Goal: Task Accomplishment & Management: Complete application form

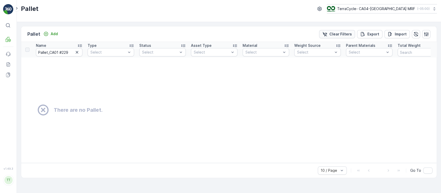
click at [337, 35] on p "Clear Filters" at bounding box center [340, 34] width 22 height 5
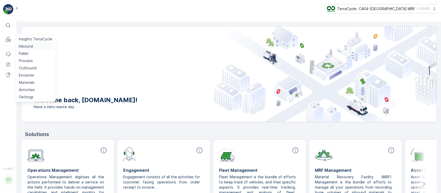
click at [29, 44] on p "Inbound" at bounding box center [26, 46] width 14 height 5
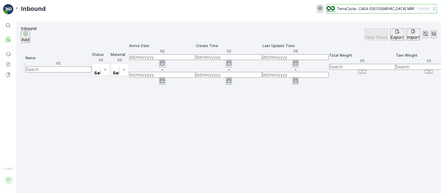
click at [403, 8] on p "TerraCycle- CA04-Canada MRF" at bounding box center [376, 8] width 78 height 5
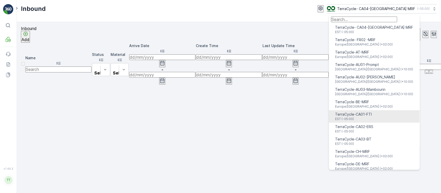
click at [372, 114] on div "TerraCycle-CA01-FTI EST (-05:00)" at bounding box center [353, 116] width 37 height 9
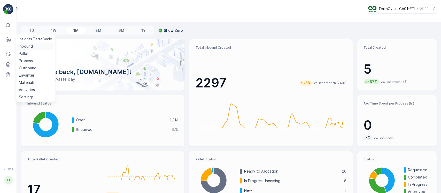
click at [27, 46] on p "Inbound" at bounding box center [26, 46] width 14 height 5
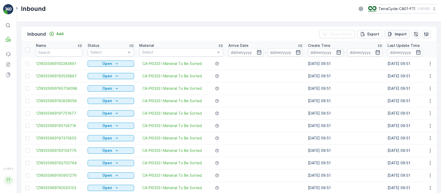
click at [398, 35] on p "Import" at bounding box center [401, 34] width 12 height 5
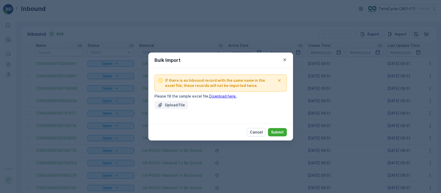
click at [173, 104] on p "Upload File" at bounding box center [175, 104] width 20 height 5
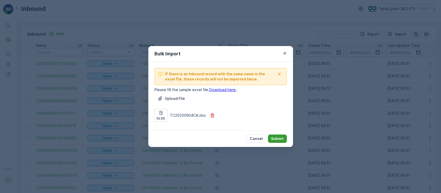
click at [278, 137] on p "Submit" at bounding box center [277, 138] width 13 height 5
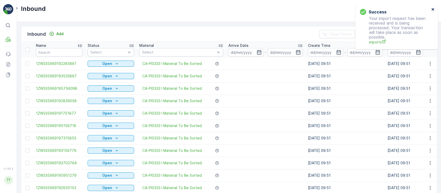
click at [434, 10] on icon "close" at bounding box center [433, 9] width 4 height 4
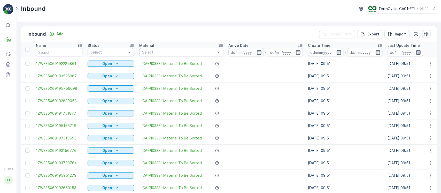
click at [421, 10] on p "( -05:00 )" at bounding box center [423, 9] width 12 height 4
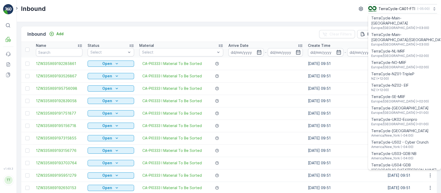
scroll to position [275, 0]
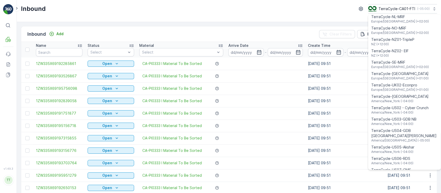
click at [408, 184] on span "America/Chicago (-05:00)" at bounding box center [400, 186] width 59 height 4
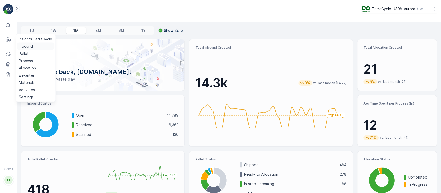
click at [24, 45] on p "Inbound" at bounding box center [26, 46] width 14 height 5
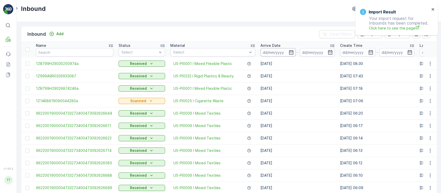
click at [260, 53] on input at bounding box center [277, 52] width 35 height 8
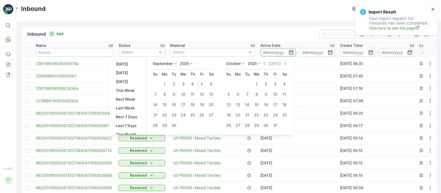
click at [7, 63] on icon at bounding box center [8, 64] width 5 height 5
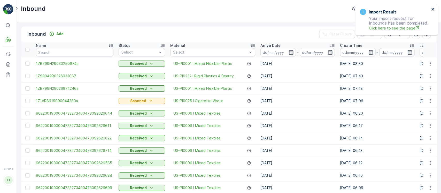
click at [431, 11] on icon "close" at bounding box center [433, 9] width 4 height 4
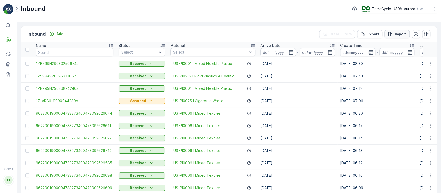
click at [395, 34] on p "Import" at bounding box center [401, 34] width 12 height 5
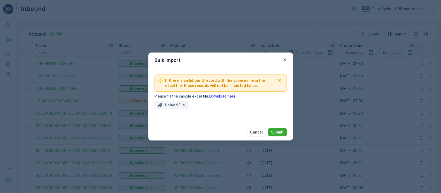
click at [165, 108] on button "Upload File" at bounding box center [171, 105] width 34 height 8
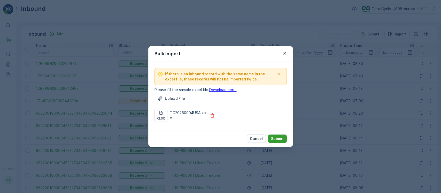
click at [279, 137] on p "Submit" at bounding box center [277, 138] width 13 height 5
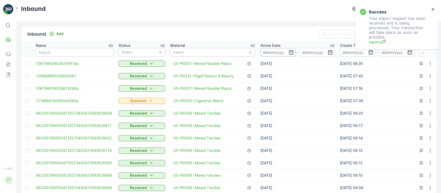
click at [276, 54] on input at bounding box center [277, 52] width 35 height 8
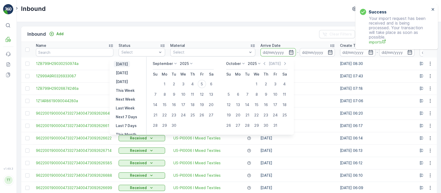
click at [128, 65] on p "Yesterday" at bounding box center [122, 63] width 12 height 5
type input "04.09.2025"
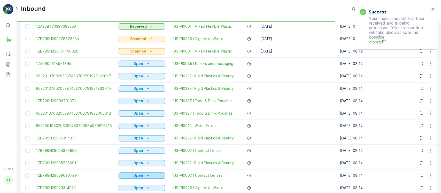
scroll to position [506, 0]
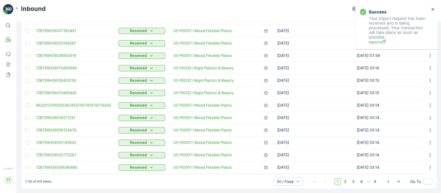
click at [37, 181] on p "1-50 of 415 items" at bounding box center [38, 181] width 26 height 4
copy p "415"
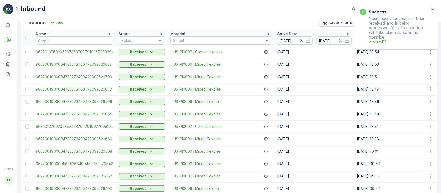
scroll to position [0, 0]
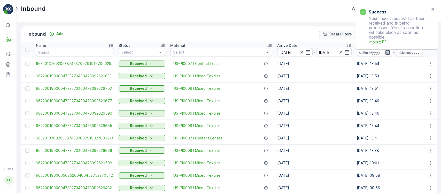
click at [354, 33] on button "Clear Filters" at bounding box center [337, 34] width 36 height 8
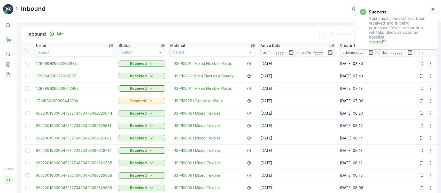
click at [433, 11] on button "close" at bounding box center [433, 9] width 4 height 5
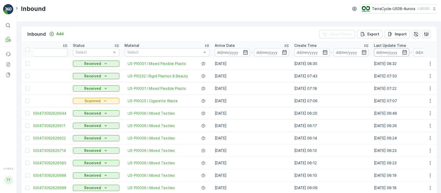
scroll to position [0, 46]
click at [390, 52] on input at bounding box center [391, 52] width 35 height 8
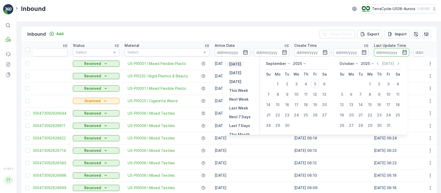
click at [236, 62] on p "[DATE]" at bounding box center [235, 63] width 12 height 5
type input "[DATE]"
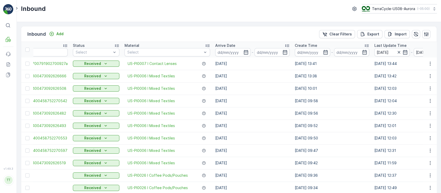
click at [94, 55] on div "Select" at bounding box center [96, 52] width 46 height 8
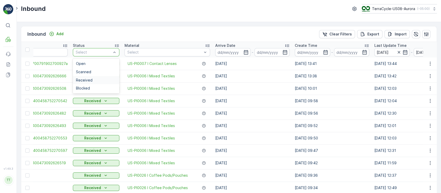
click at [103, 80] on div "Received" at bounding box center [96, 80] width 40 height 4
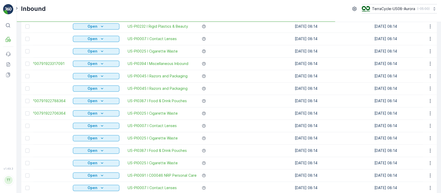
scroll to position [506, 0]
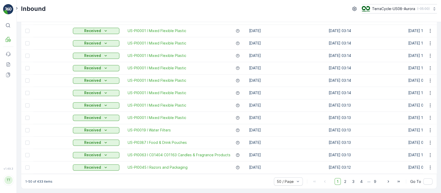
click at [40, 181] on p "1-50 of 433 items" at bounding box center [38, 181] width 27 height 4
copy p "433"
click at [27, 61] on p "Process" at bounding box center [26, 60] width 14 height 5
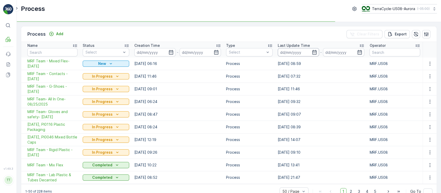
click at [302, 55] on input at bounding box center [298, 52] width 41 height 8
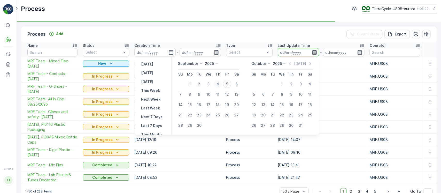
click at [218, 82] on div "4" at bounding box center [218, 84] width 8 height 8
type input "[DATE]"
click at [226, 84] on div "5" at bounding box center [227, 84] width 8 height 8
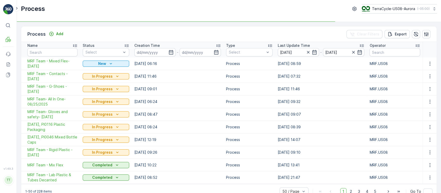
type input "05.09.2025"
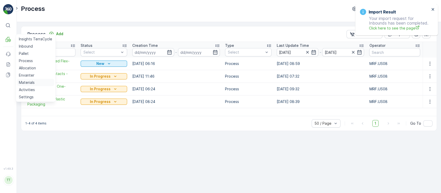
click at [29, 80] on p "Materials" at bounding box center [27, 82] width 16 height 5
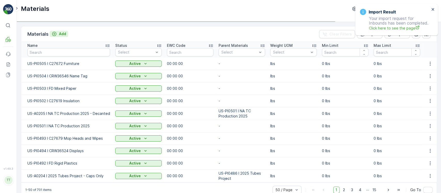
click at [66, 34] on button "Add" at bounding box center [59, 34] width 19 height 6
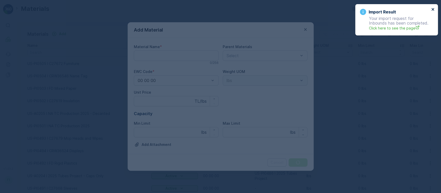
click at [431, 10] on icon "close" at bounding box center [433, 9] width 4 height 4
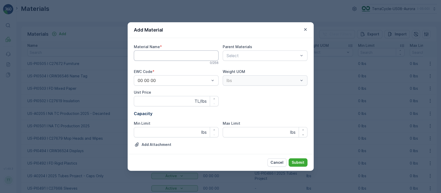
click at [170, 60] on Name "Material Name" at bounding box center [176, 55] width 85 height 10
paste Name "US-PI0507 I CRW36561 Lanyards"
type Name "US-PI0507 I CRW36561 Lanyards"
click at [289, 158] on button "Submit" at bounding box center [298, 162] width 19 height 8
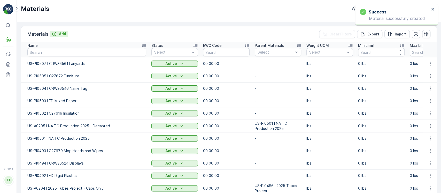
click at [58, 36] on button "Add" at bounding box center [59, 34] width 19 height 6
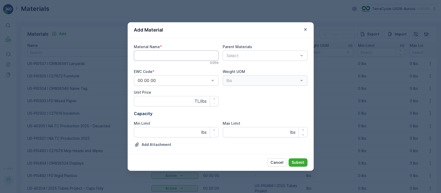
click at [176, 56] on Name "Material Name" at bounding box center [176, 55] width 85 height 10
paste Name "US-PI0508 I C26216 Gloves"
type Name "US-PI0508 I C26216 Gloves"
click at [299, 164] on p "Submit" at bounding box center [298, 162] width 13 height 5
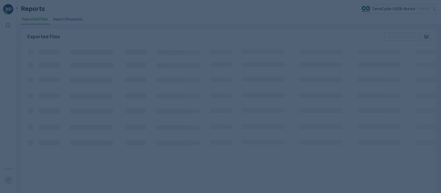
click at [71, 17] on div at bounding box center [220, 96] width 441 height 193
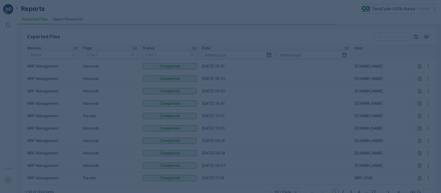
click at [71, 17] on div at bounding box center [220, 96] width 441 height 193
click at [71, 20] on div at bounding box center [220, 96] width 441 height 193
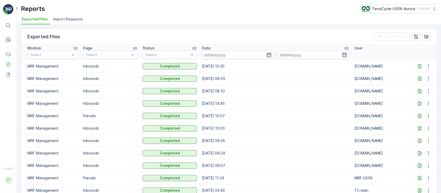
click at [71, 20] on span "Import Requests" at bounding box center [68, 19] width 30 height 5
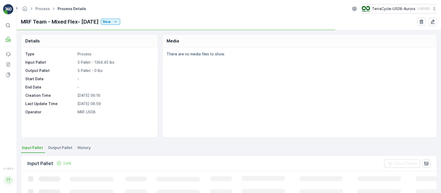
click at [82, 144] on li "History" at bounding box center [84, 148] width 16 height 9
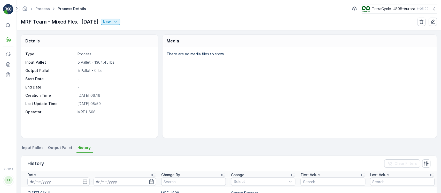
scroll to position [69, 0]
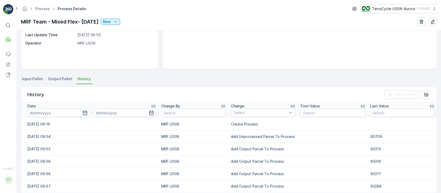
click at [262, 139] on td "Add Unprocessed Parcel To Process" at bounding box center [262, 136] width 69 height 12
copy td "Add Unprocessed Parcel To Process"
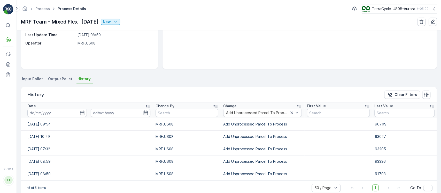
click at [62, 112] on input at bounding box center [56, 112] width 59 height 8
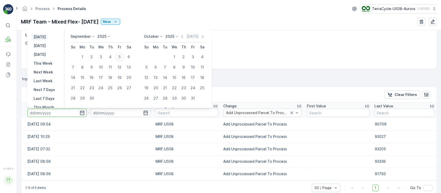
click at [46, 36] on p "[DATE]" at bounding box center [40, 36] width 12 height 5
type input "[DATE]"
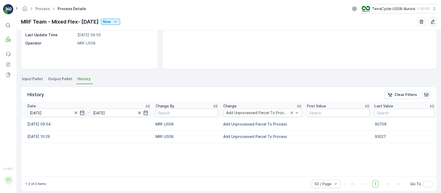
click at [33, 80] on span "Input Pallet" at bounding box center [32, 78] width 21 height 5
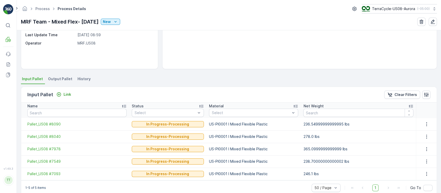
click at [225, 135] on td "US-PI0001 I Mixed Flexible Plastic" at bounding box center [253, 136] width 95 height 12
copy td "US-PI0001 I Mixed Flexible Plastic"
click at [77, 76] on span "History" at bounding box center [83, 78] width 13 height 5
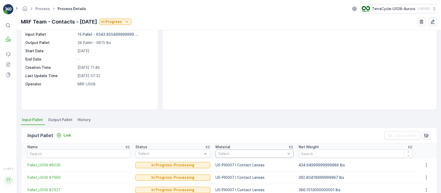
scroll to position [34, 0]
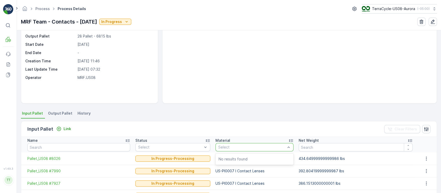
click at [81, 115] on span "History" at bounding box center [83, 113] width 13 height 5
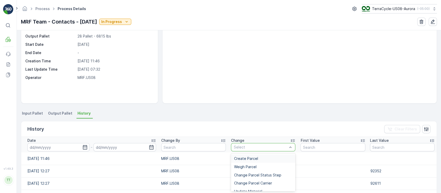
type input "Add Unprocessed Parcel To Process"
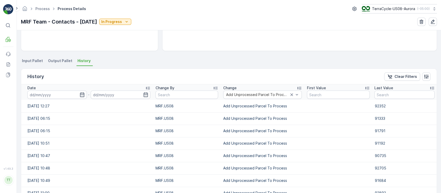
scroll to position [138, 0]
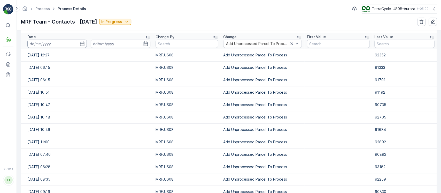
click at [33, 45] on input at bounding box center [56, 44] width 59 height 8
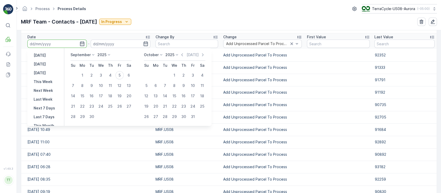
click at [38, 55] on p "[DATE]" at bounding box center [40, 55] width 12 height 5
type input "[DATE]"
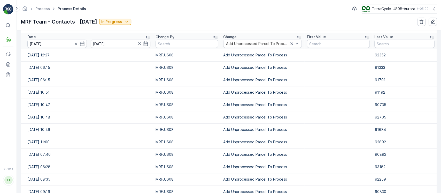
scroll to position [77, 0]
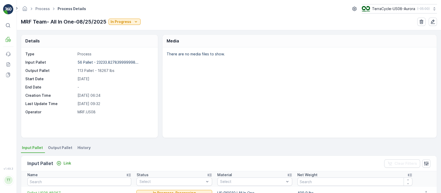
drag, startPoint x: 89, startPoint y: 151, endPoint x: 92, endPoint y: 147, distance: 4.8
click at [89, 151] on li "History" at bounding box center [84, 148] width 16 height 9
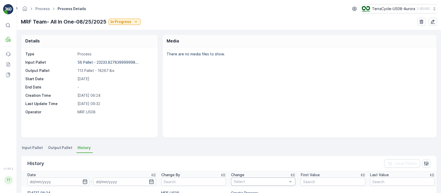
click at [258, 184] on div "Select" at bounding box center [263, 181] width 64 height 8
type input "Add Unprocessed Parcel To Process"
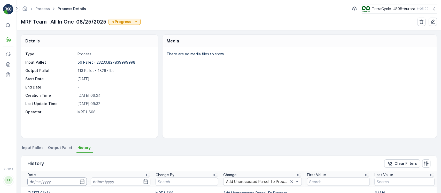
click at [49, 182] on input at bounding box center [56, 181] width 59 height 8
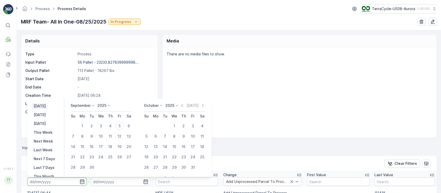
click at [42, 106] on p "[DATE]" at bounding box center [40, 105] width 12 height 5
type input "[DATE]"
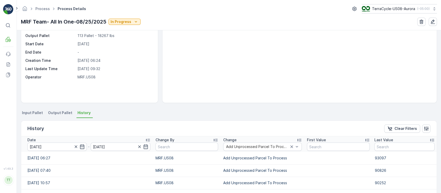
scroll to position [69, 0]
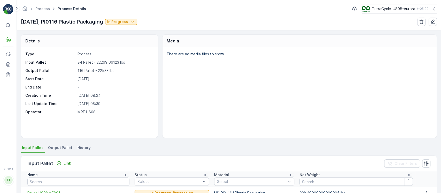
click at [87, 148] on span "History" at bounding box center [83, 147] width 13 height 5
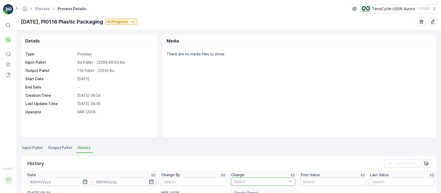
type input "Add Unprocessed Parcel To Process"
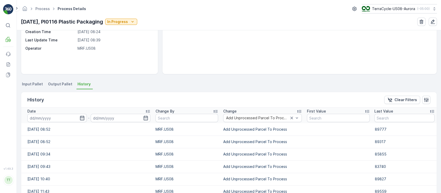
scroll to position [103, 0]
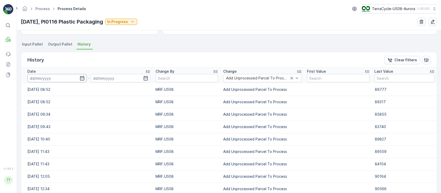
click at [56, 80] on input at bounding box center [56, 78] width 59 height 8
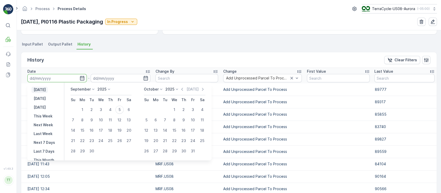
click at [46, 90] on p "[DATE]" at bounding box center [40, 89] width 12 height 5
type input "[DATE]"
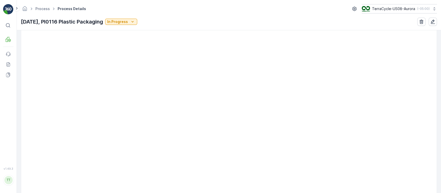
scroll to position [344, 0]
